Goal: Information Seeking & Learning: Learn about a topic

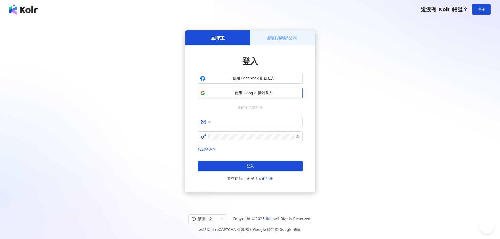
click at [231, 95] on span "使用 Google 帳號登入" at bounding box center [253, 93] width 93 height 5
click at [236, 93] on span "使用 Google 帳號登入" at bounding box center [253, 93] width 93 height 5
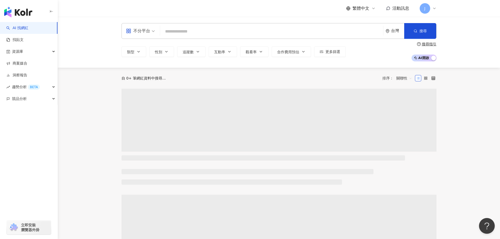
click at [168, 34] on input "search" at bounding box center [271, 32] width 219 height 10
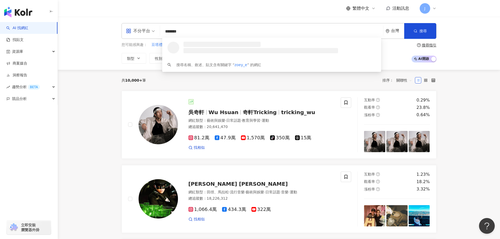
type input "********"
click at [208, 44] on span "[PERSON_NAME]の美食指南" at bounding box center [269, 44] width 174 height 5
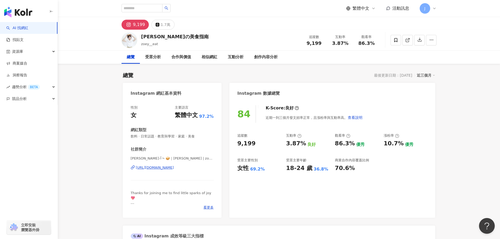
drag, startPoint x: 125, startPoint y: 166, endPoint x: 201, endPoint y: 169, distance: 76.2
click at [202, 170] on div "性別 女 主要語言 繁體中文 97.2% 網紅類型 飲料 · 日常話題 · 教育與學習 · 家庭 · 美食 社群簡介 蘿伊ᰔᩚᯓ🥪｜CHIA JUNG | z…" at bounding box center [172, 159] width 99 height 118
copy div "https://www.instagram.com/zoey__eat/"
